Goal: Task Accomplishment & Management: Use online tool/utility

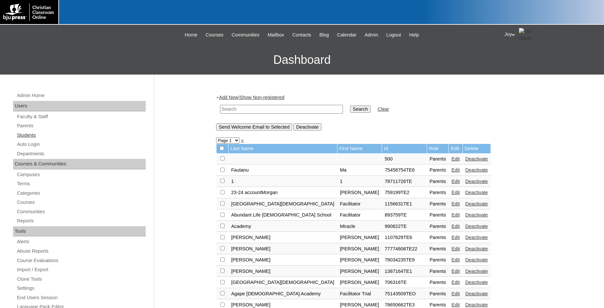
click at [22, 135] on link "Students" at bounding box center [80, 135] width 129 height 8
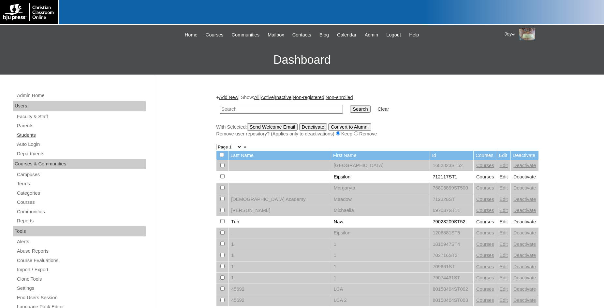
click at [25, 135] on link "Students" at bounding box center [80, 135] width 129 height 8
click at [36, 146] on link "Auto Login" at bounding box center [80, 144] width 129 height 8
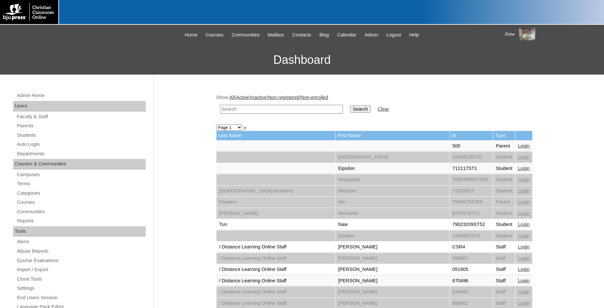
paste input "75004702"
type input "75004702"
click at [355, 112] on input "Search" at bounding box center [360, 109] width 20 height 7
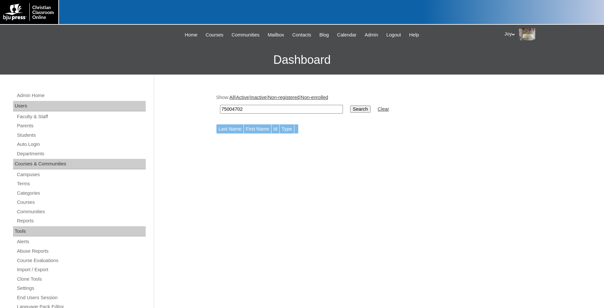
click at [351, 110] on input "Search" at bounding box center [360, 109] width 20 height 7
click at [509, 36] on div "Joy My Profile My Settings Logout" at bounding box center [550, 34] width 93 height 12
click at [23, 134] on link "Students" at bounding box center [80, 135] width 129 height 8
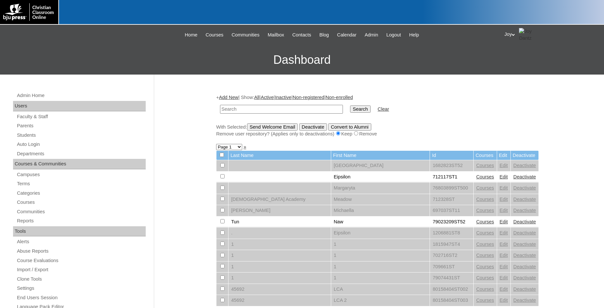
click at [26, 122] on link "Parents" at bounding box center [80, 126] width 129 height 8
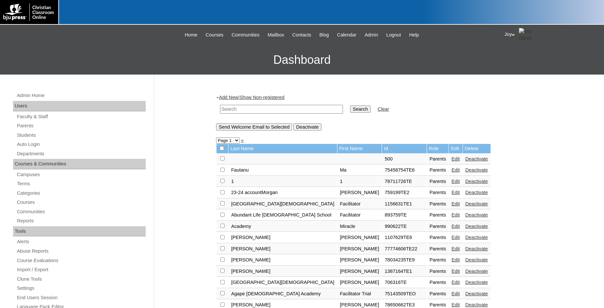
click at [246, 111] on input "text" at bounding box center [281, 109] width 123 height 9
click at [27, 145] on link "Auto Login" at bounding box center [80, 144] width 129 height 8
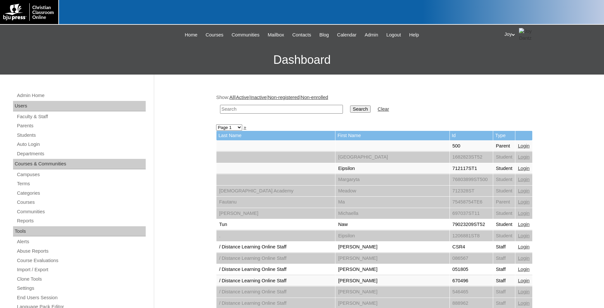
drag, startPoint x: 255, startPoint y: 114, endPoint x: 271, endPoint y: 103, distance: 19.6
click at [255, 109] on input "text" at bounding box center [281, 109] width 123 height 9
paste input "75004702"
type input "75004702"
click at [356, 106] on input "Search" at bounding box center [360, 109] width 20 height 7
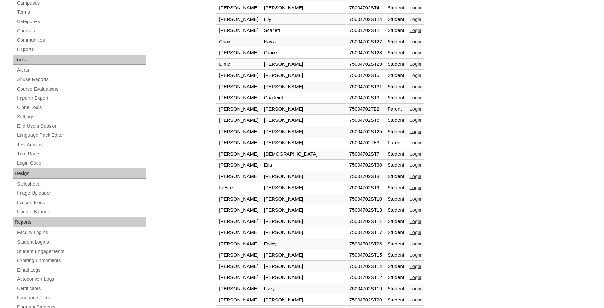
scroll to position [191, 0]
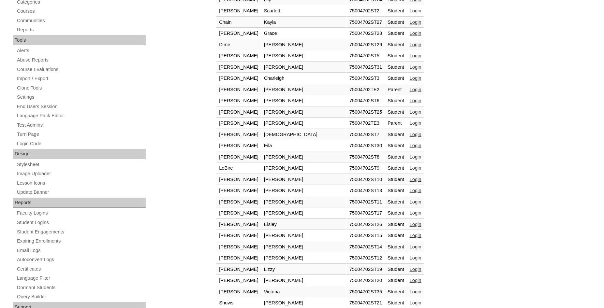
click at [410, 126] on link "Login" at bounding box center [416, 123] width 12 height 5
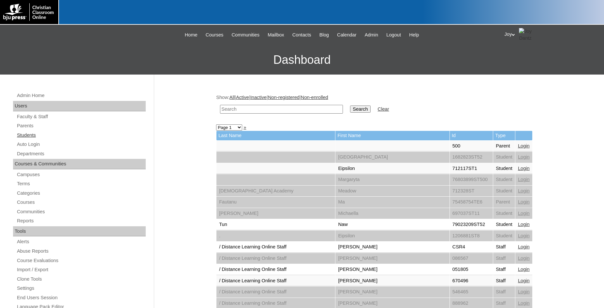
click at [26, 134] on link "Students" at bounding box center [80, 135] width 129 height 8
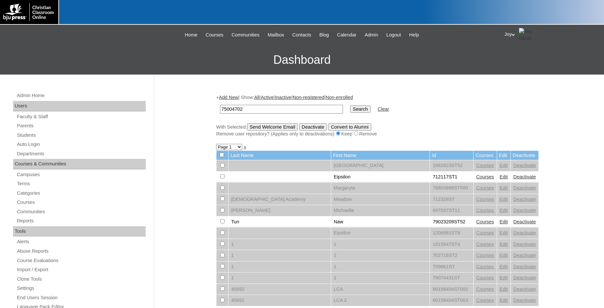
type input "75004702"
click at [354, 109] on input "Search" at bounding box center [360, 109] width 20 height 7
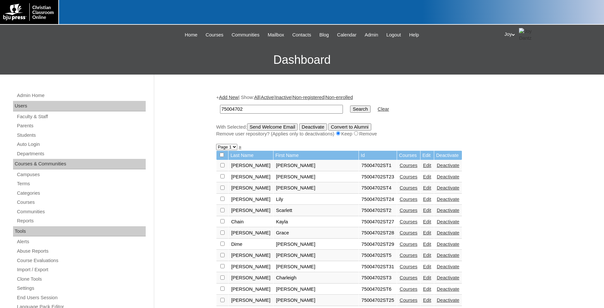
click at [354, 109] on input "Search" at bounding box center [360, 109] width 20 height 7
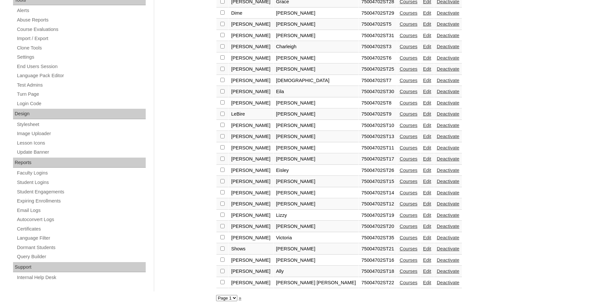
scroll to position [239, 0]
click at [423, 235] on link "Edit" at bounding box center [427, 237] width 8 height 5
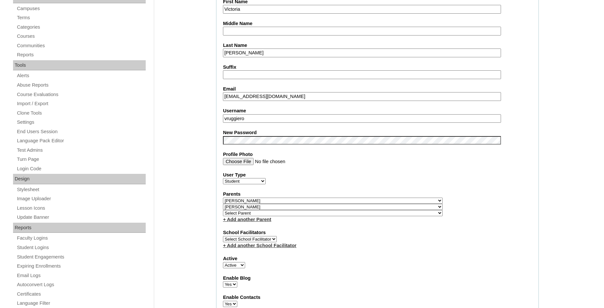
select select "37058"
select select
click option "Select Parent" at bounding box center [0, 0] width 0 height 0
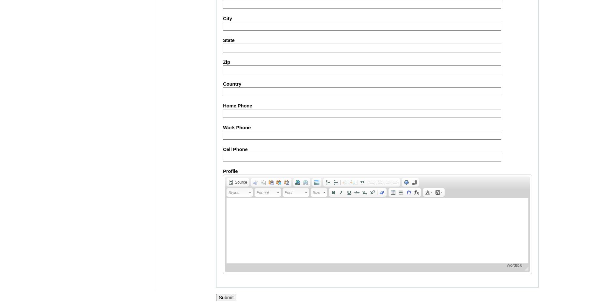
scroll to position [703, 0]
click at [232, 294] on input "Submit" at bounding box center [226, 297] width 20 height 7
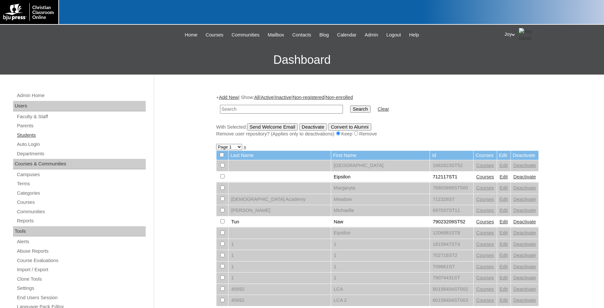
click at [29, 137] on link "Students" at bounding box center [80, 135] width 129 height 8
type input "75004702"
click at [358, 109] on input "Search" at bounding box center [360, 109] width 20 height 7
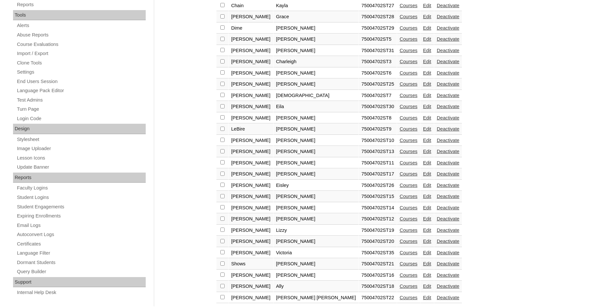
scroll to position [239, 0]
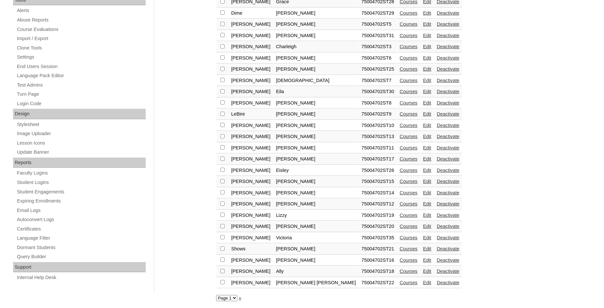
click at [423, 145] on link "Edit" at bounding box center [427, 147] width 8 height 5
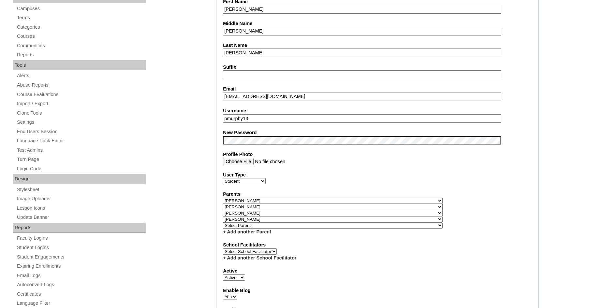
select select
click option "Select Parent" at bounding box center [0, 0] width 0 height 0
click at [312, 216] on select "Select Parent , Fautanu, Ma 1, 1 23-24 accountMorgan, Jason 6th Street Mennonit…" at bounding box center [333, 213] width 220 height 6
select select "37300"
click option "Taylor, Peggy" at bounding box center [0, 0] width 0 height 0
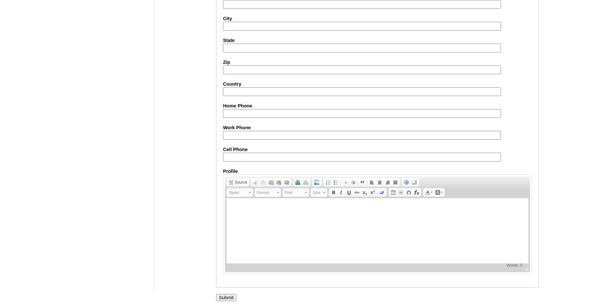
scroll to position [718, 0]
click at [227, 295] on input "Submit" at bounding box center [226, 297] width 20 height 7
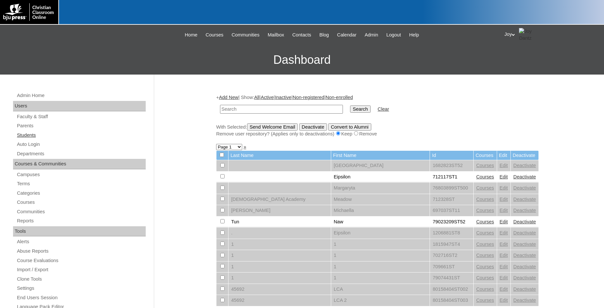
click at [30, 132] on link "Students" at bounding box center [80, 135] width 129 height 8
click at [61, 149] on div "Admin Home Users Faculty & Staff Parents Students Auto Login Departments Course…" at bounding box center [80, 302] width 141 height 421
click at [60, 145] on link "Auto Login" at bounding box center [80, 144] width 129 height 8
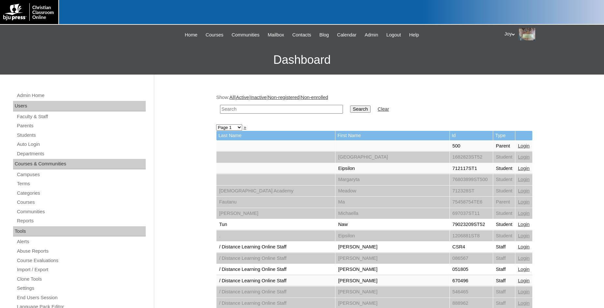
paste input "75004702"
type input "75004702"
click at [356, 108] on input "Search" at bounding box center [360, 109] width 20 height 7
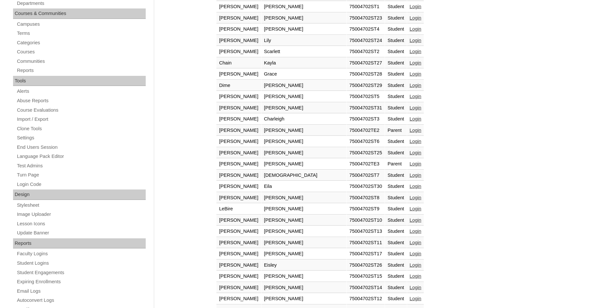
scroll to position [199, 0]
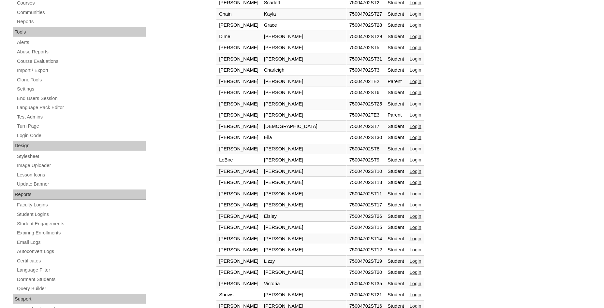
click at [407, 112] on td "Login" at bounding box center [415, 115] width 17 height 11
click at [410, 116] on link "Login" at bounding box center [416, 114] width 12 height 5
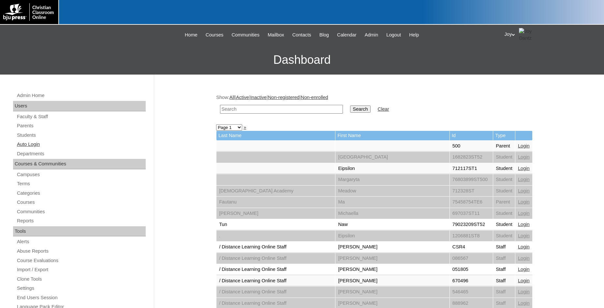
click at [33, 145] on link "Auto Login" at bounding box center [80, 144] width 129 height 8
click at [272, 113] on input "text" at bounding box center [281, 109] width 123 height 9
type input "Inside"
click at [350, 106] on input "Search" at bounding box center [360, 109] width 20 height 7
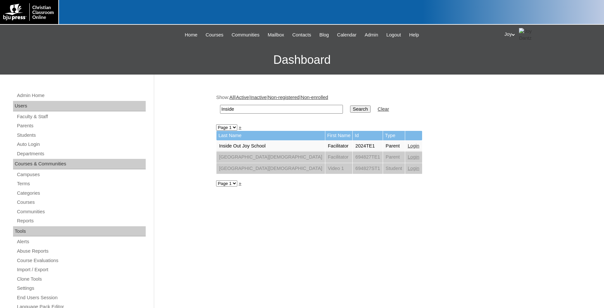
click at [408, 145] on link "Login" at bounding box center [414, 145] width 12 height 5
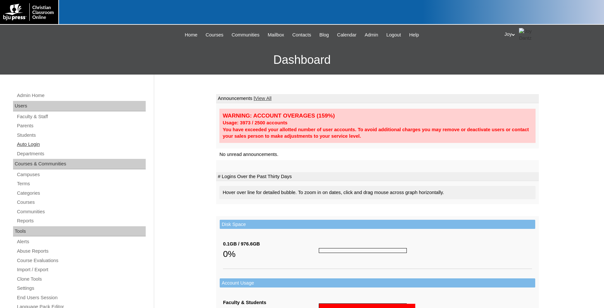
click at [24, 142] on link "Auto Login" at bounding box center [80, 144] width 129 height 8
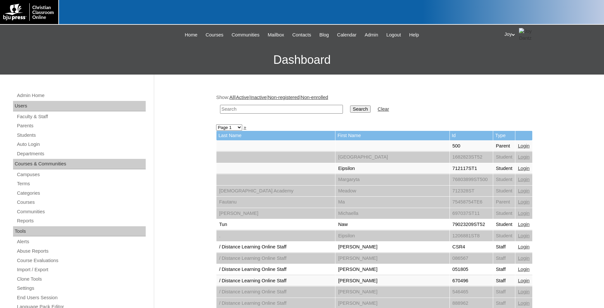
paste input "75004702"
type input "75004702"
click at [347, 102] on td "Search" at bounding box center [360, 109] width 27 height 15
click at [350, 107] on input "Search" at bounding box center [360, 109] width 20 height 7
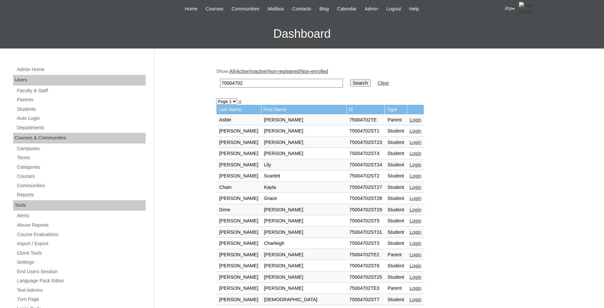
scroll to position [133, 0]
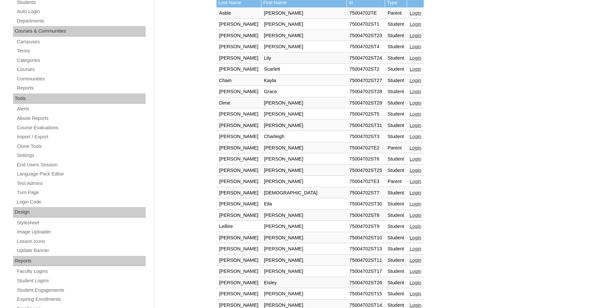
click at [410, 182] on link "Login" at bounding box center [416, 181] width 12 height 5
